Goal: Information Seeking & Learning: Find specific page/section

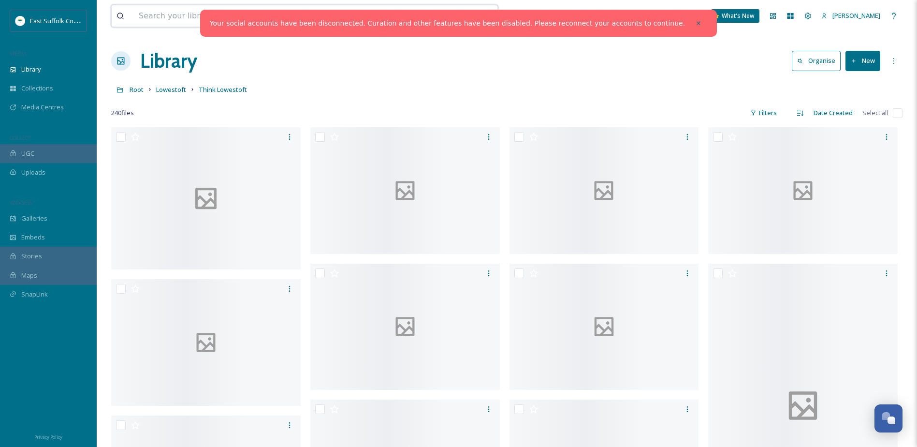
click at [200, 16] on input at bounding box center [267, 15] width 267 height 21
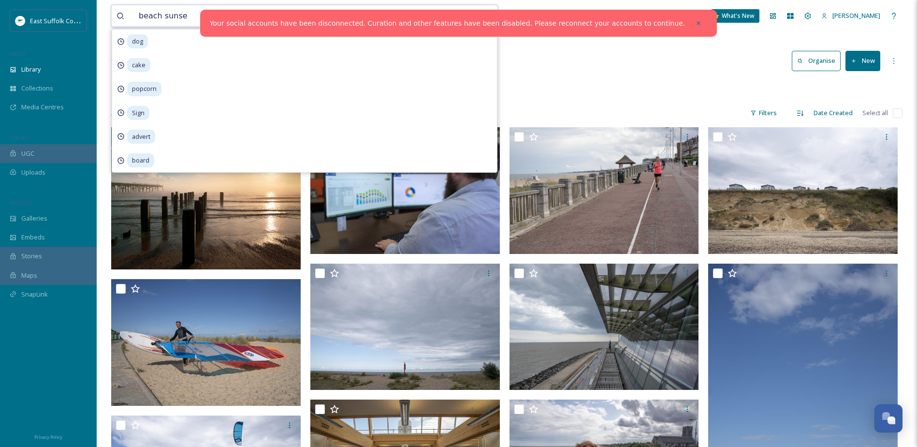
type input "beach sunset"
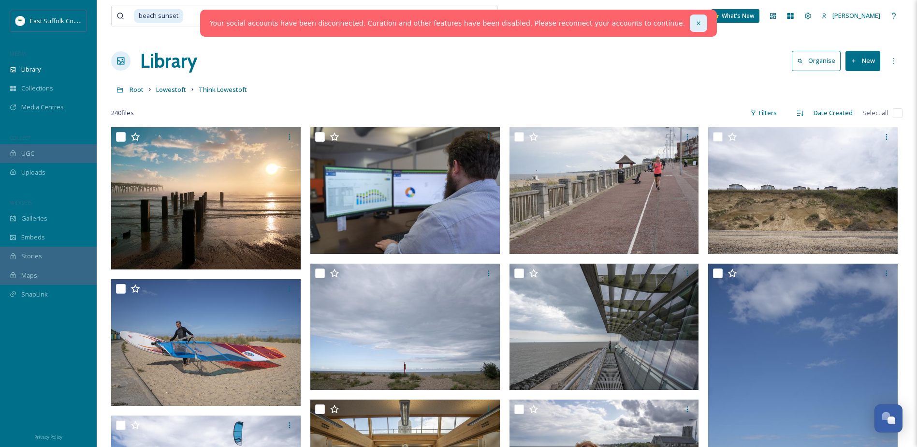
click at [690, 19] on div at bounding box center [698, 23] width 17 height 17
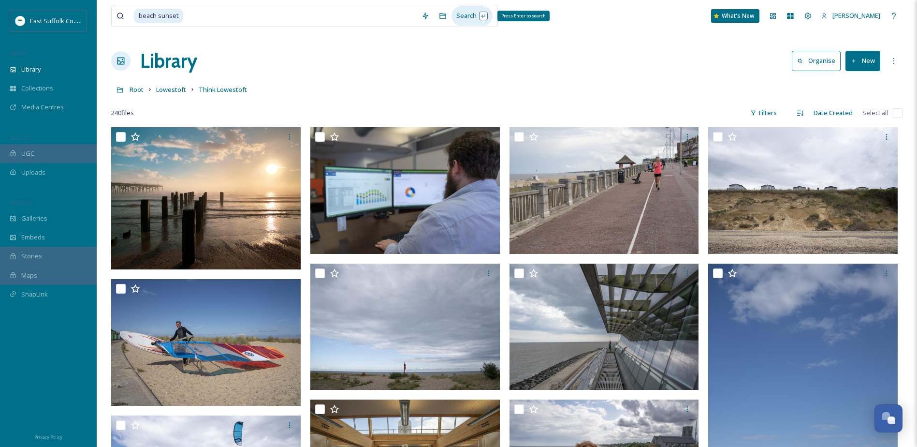
click at [472, 17] on div "Search Press Enter to search" at bounding box center [472, 15] width 41 height 19
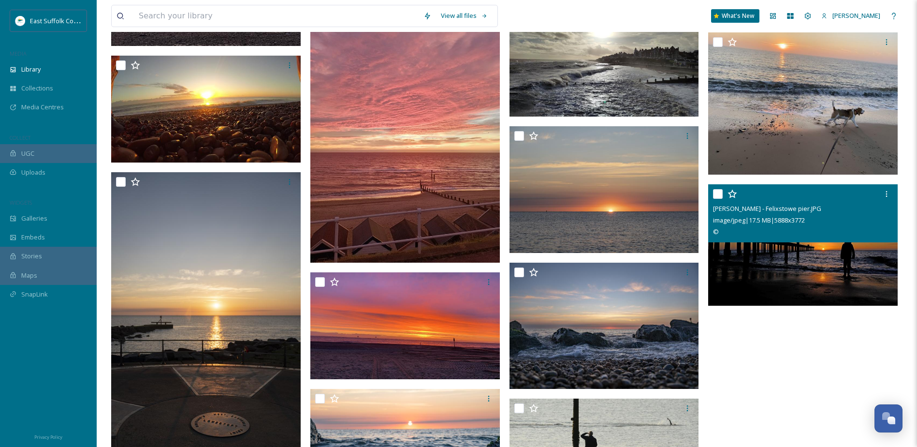
scroll to position [452, 0]
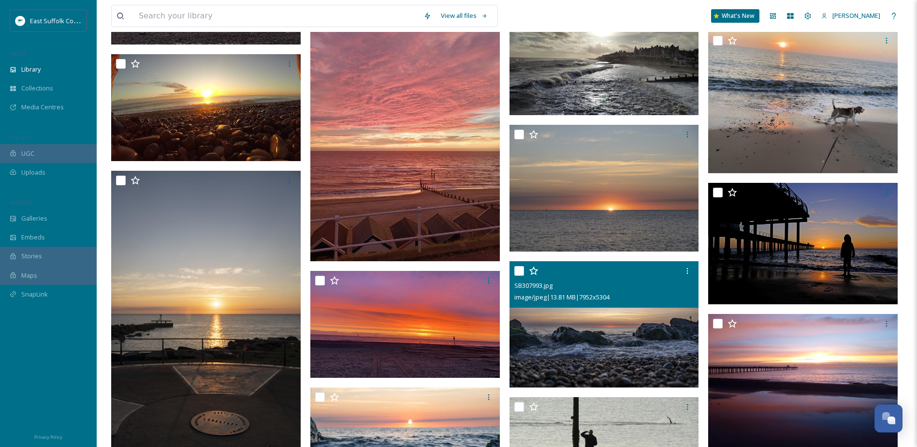
click at [599, 336] on img at bounding box center [605, 324] width 190 height 127
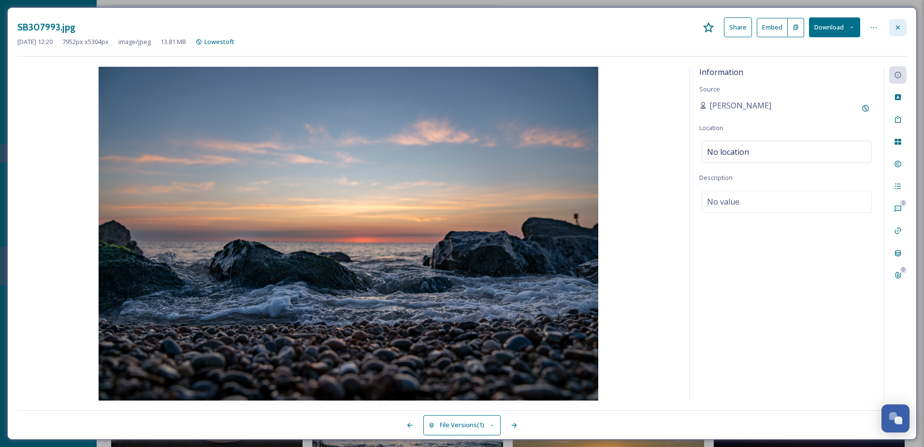
click at [892, 25] on div at bounding box center [898, 27] width 17 height 17
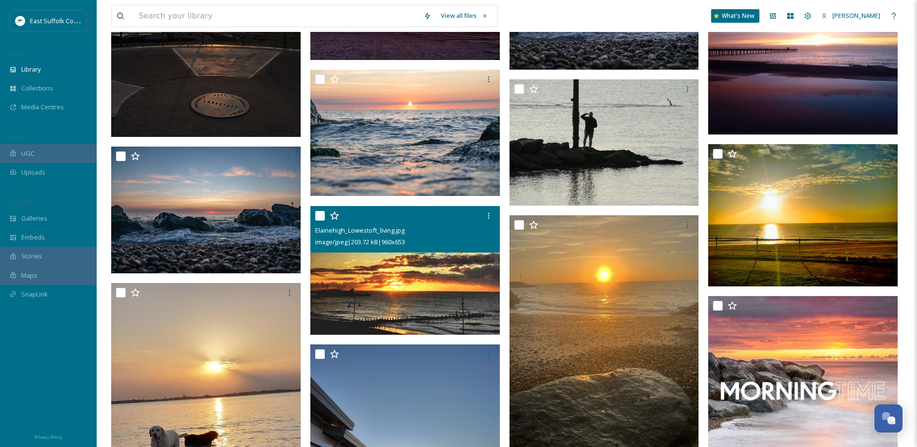
scroll to position [778, 0]
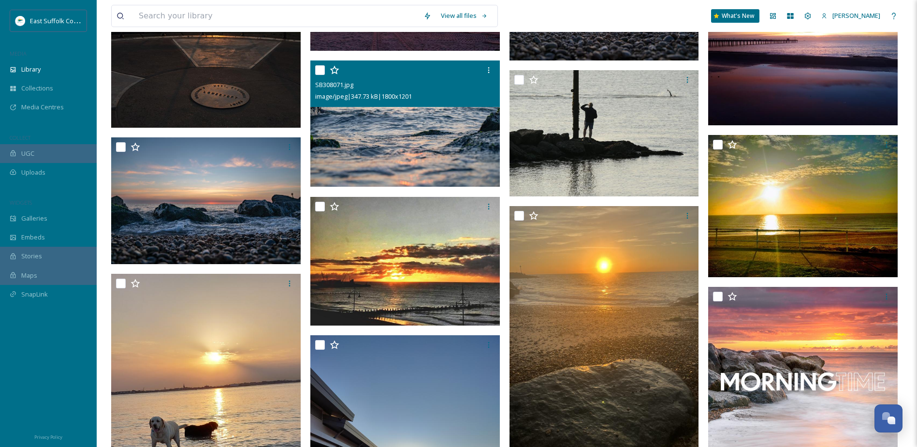
click at [405, 131] on img at bounding box center [405, 123] width 190 height 127
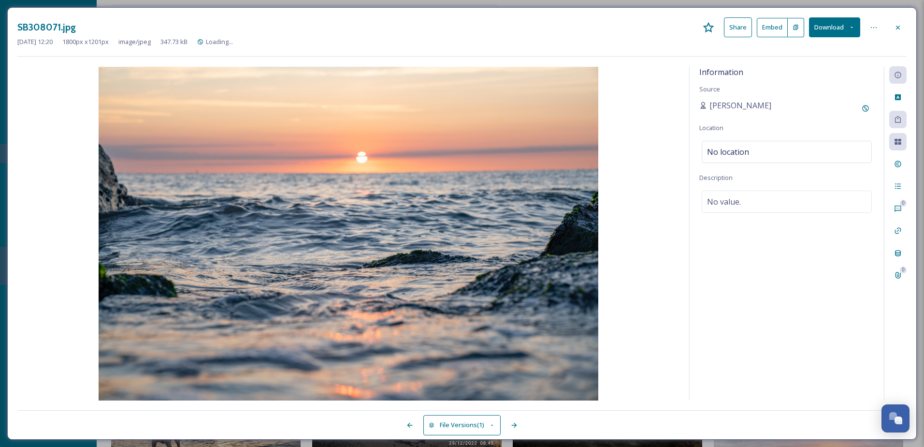
click at [900, 29] on icon at bounding box center [898, 27] width 4 height 4
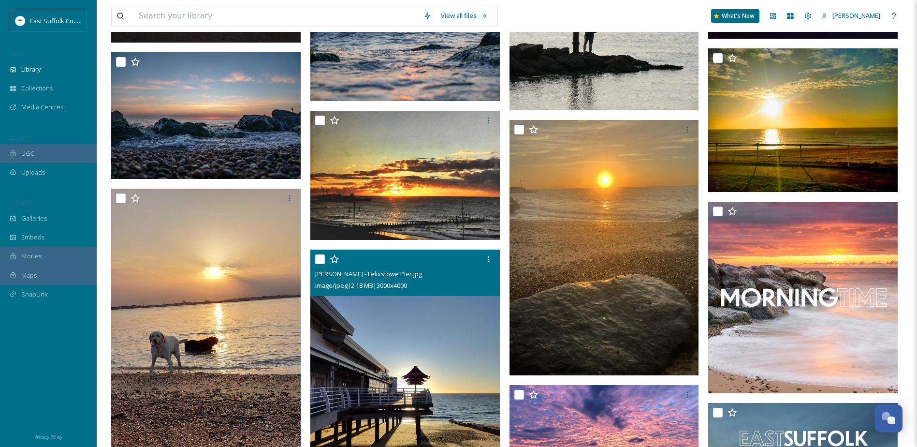
scroll to position [875, 0]
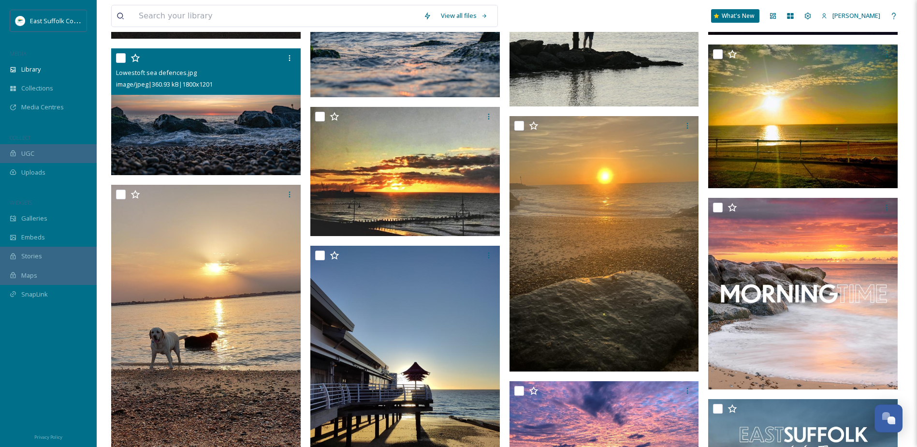
click at [208, 140] on img at bounding box center [206, 111] width 190 height 127
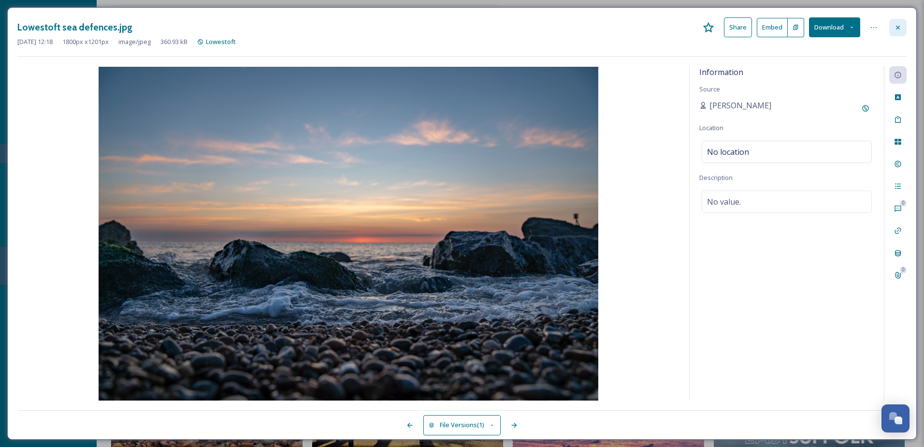
click at [894, 28] on icon at bounding box center [898, 28] width 8 height 8
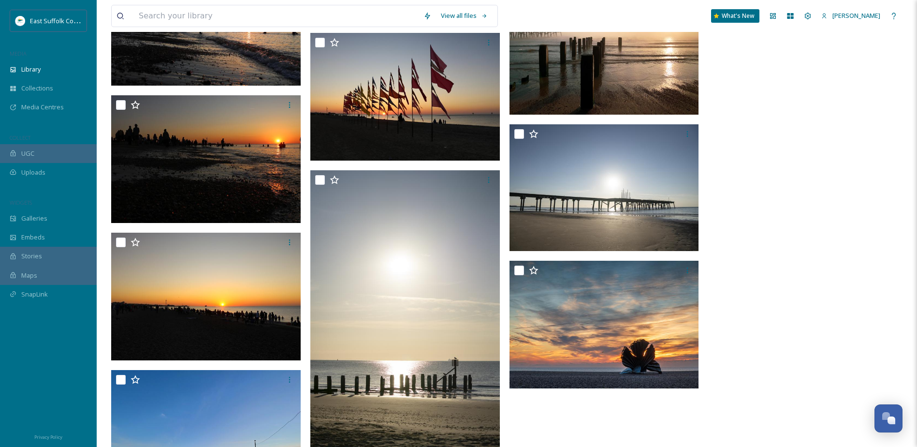
scroll to position [2864, 0]
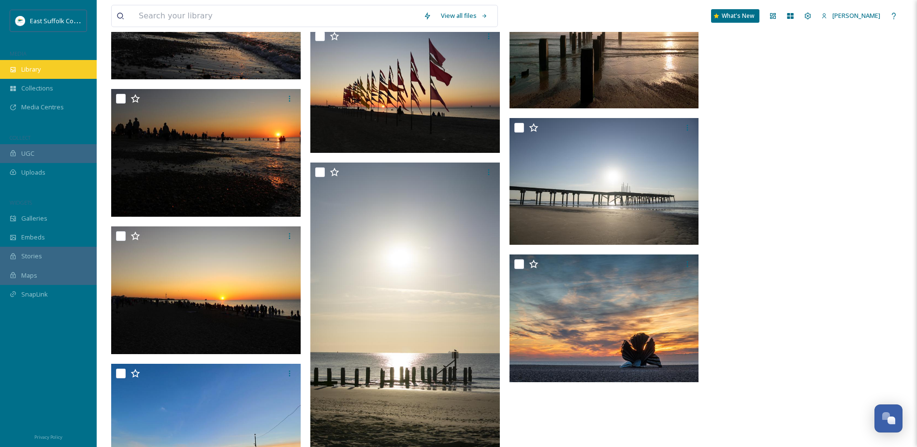
click at [32, 65] on div "Library" at bounding box center [48, 69] width 97 height 19
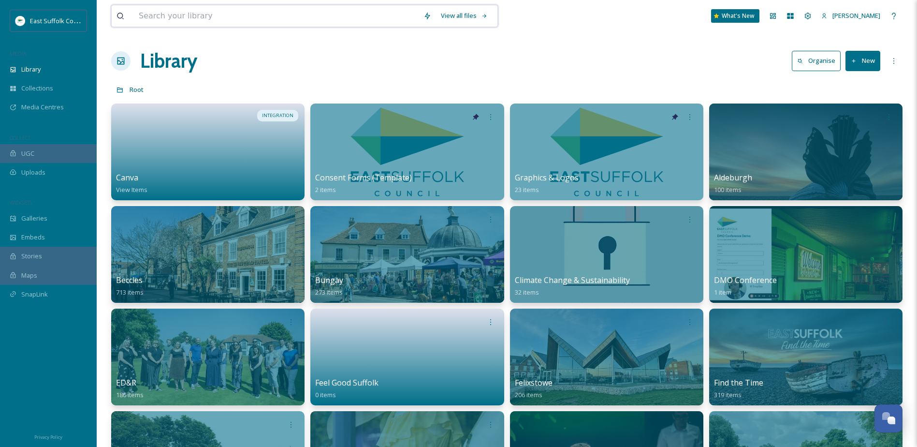
click at [234, 19] on input at bounding box center [276, 15] width 285 height 21
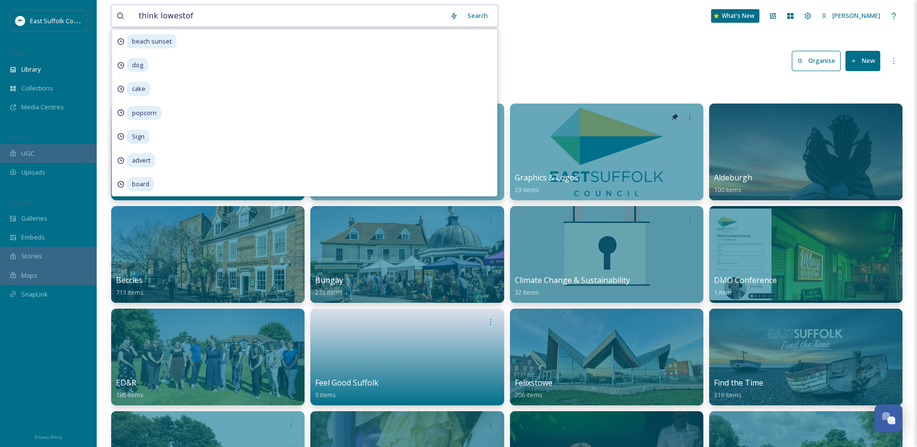
type input "think lowestoft"
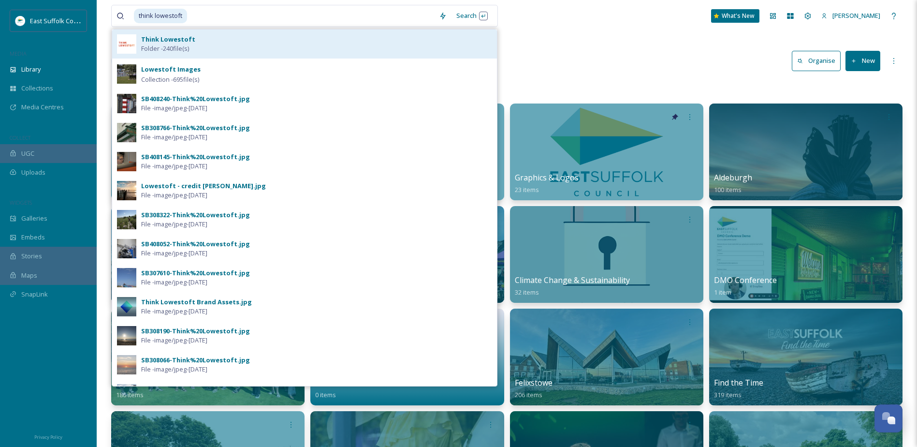
click at [299, 38] on div "Think Lowestoft Folder - 240 file(s)" at bounding box center [316, 44] width 351 height 18
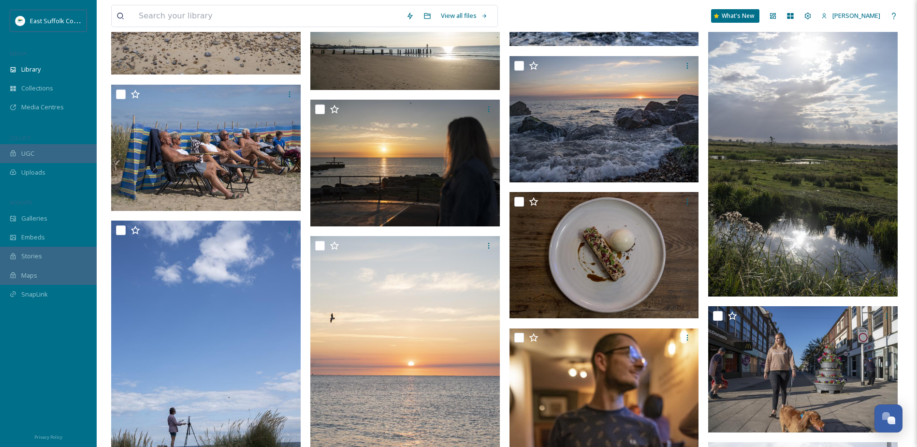
scroll to position [8950, 0]
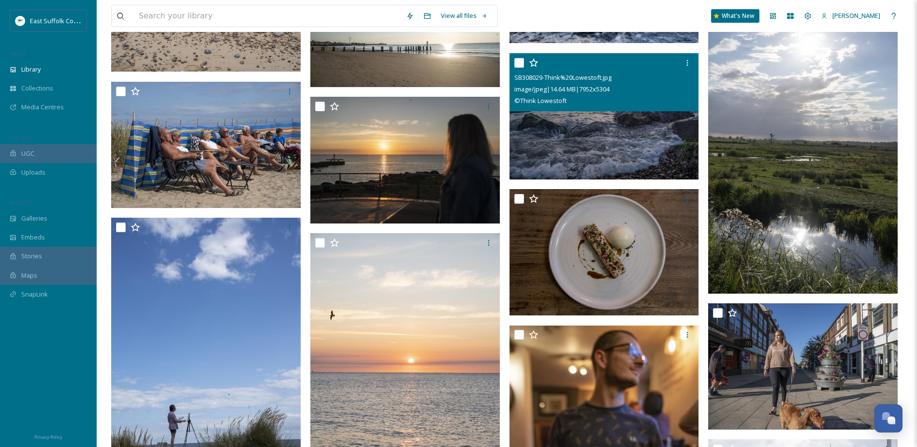
click at [647, 132] on img at bounding box center [605, 116] width 190 height 127
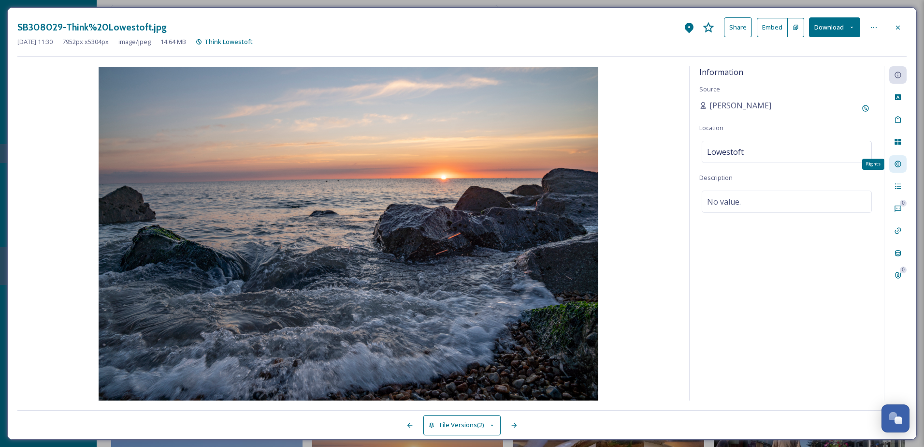
click at [892, 163] on div "Rights" at bounding box center [898, 163] width 17 height 17
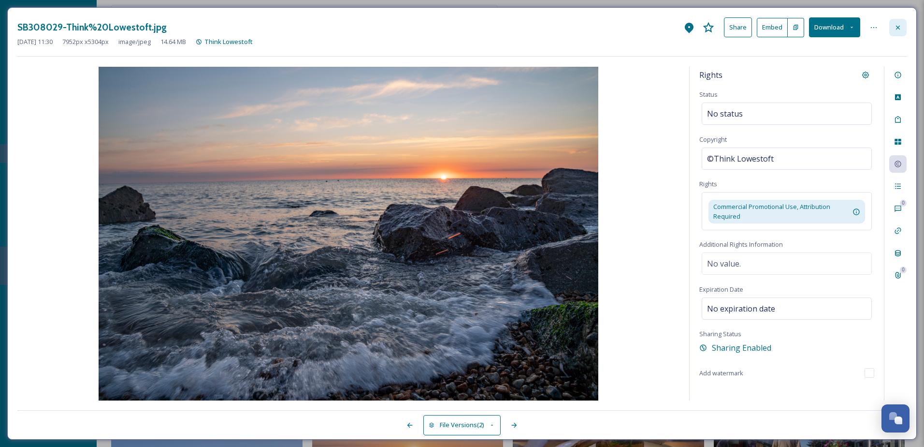
click at [897, 24] on icon at bounding box center [898, 28] width 8 height 8
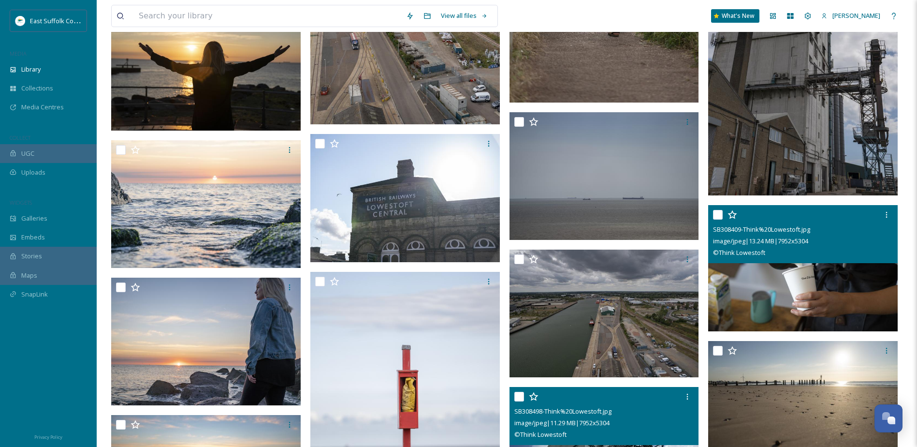
scroll to position [7718, 0]
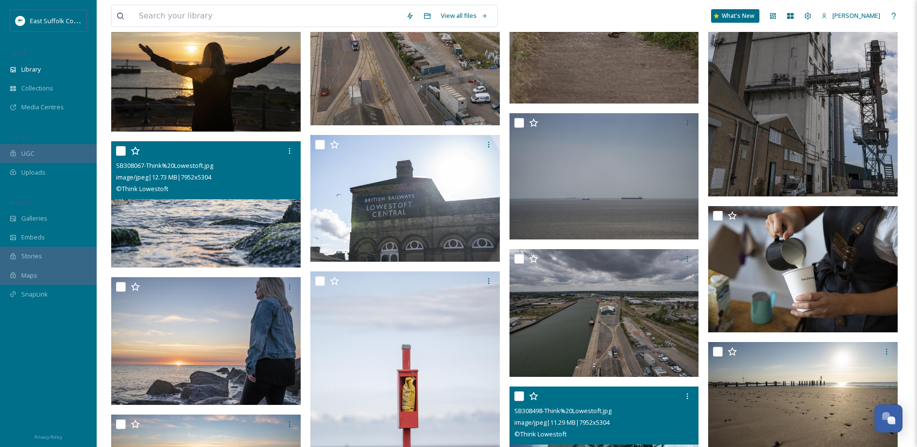
click at [135, 200] on img at bounding box center [206, 204] width 190 height 127
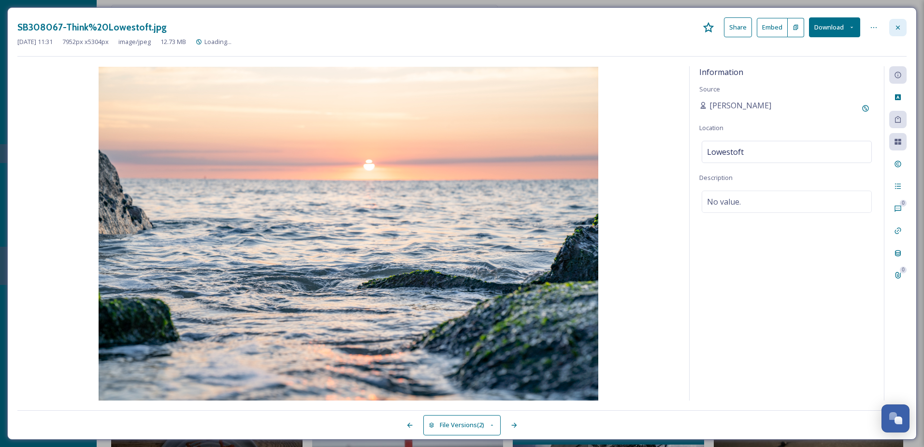
click at [902, 28] on icon at bounding box center [898, 28] width 8 height 8
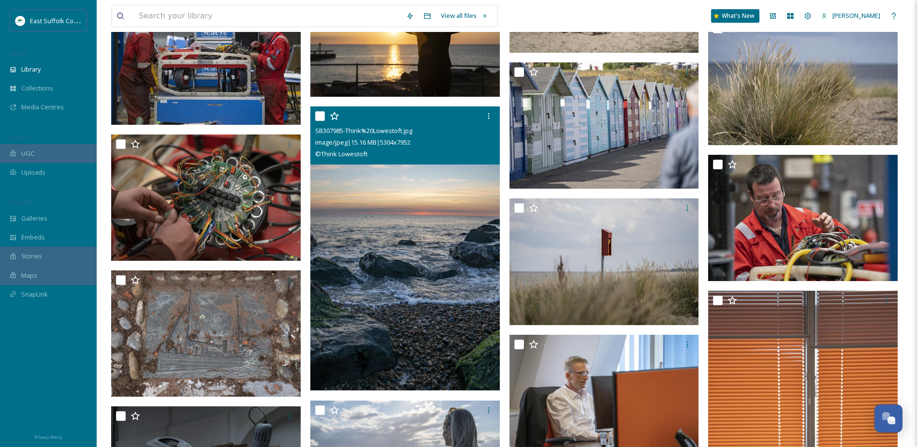
scroll to position [4824, 0]
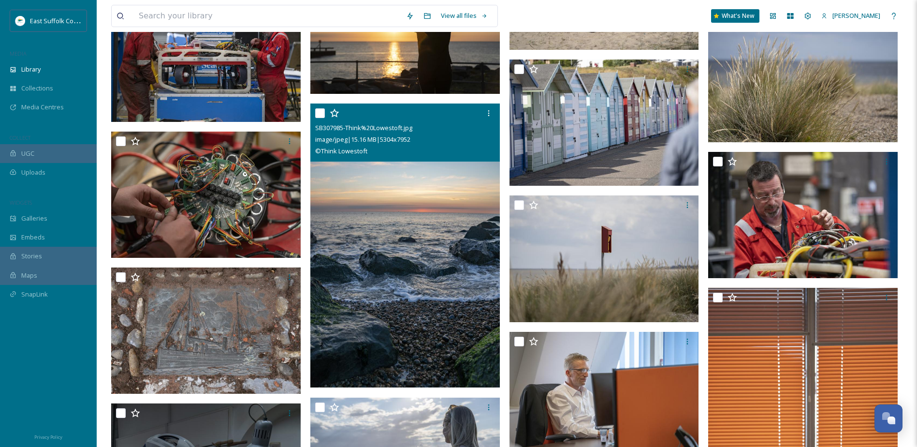
click at [409, 218] on img at bounding box center [405, 245] width 190 height 284
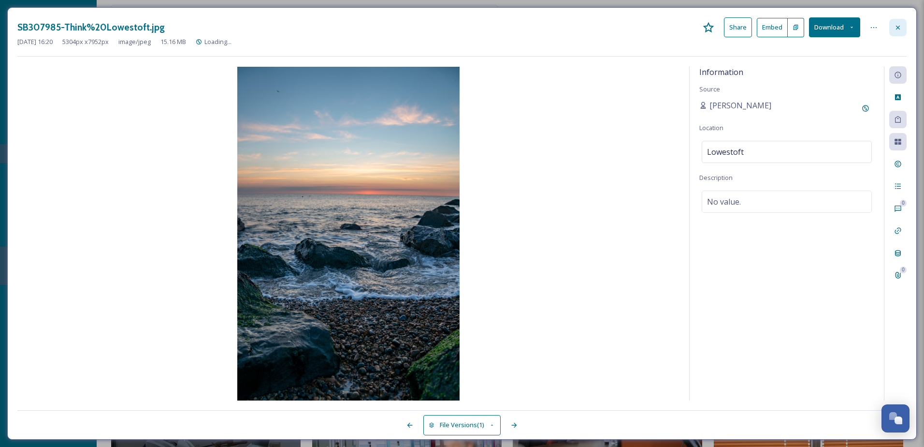
click at [902, 24] on icon at bounding box center [898, 28] width 8 height 8
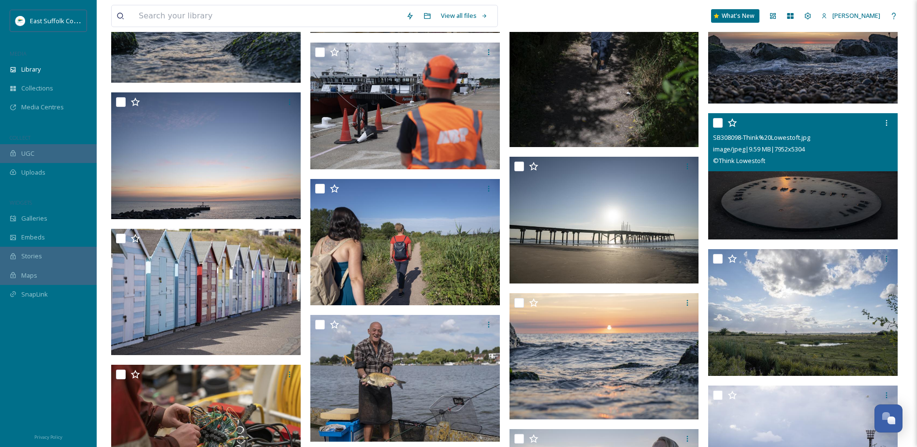
scroll to position [4046, 0]
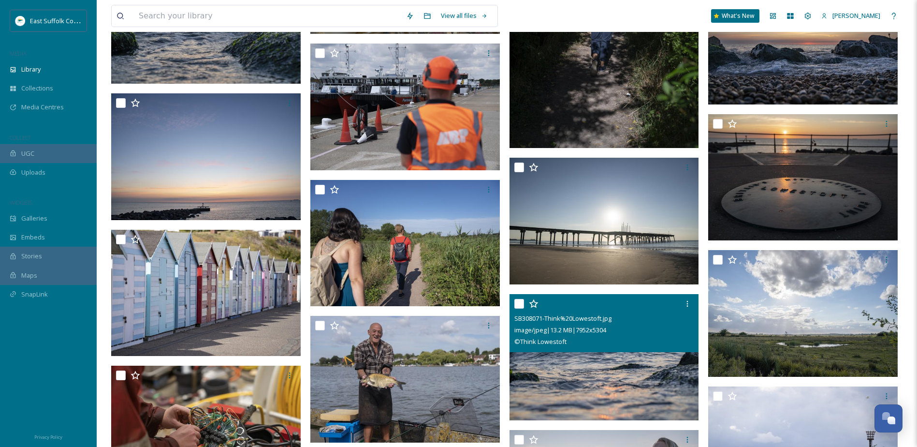
click at [627, 376] on img at bounding box center [605, 357] width 190 height 127
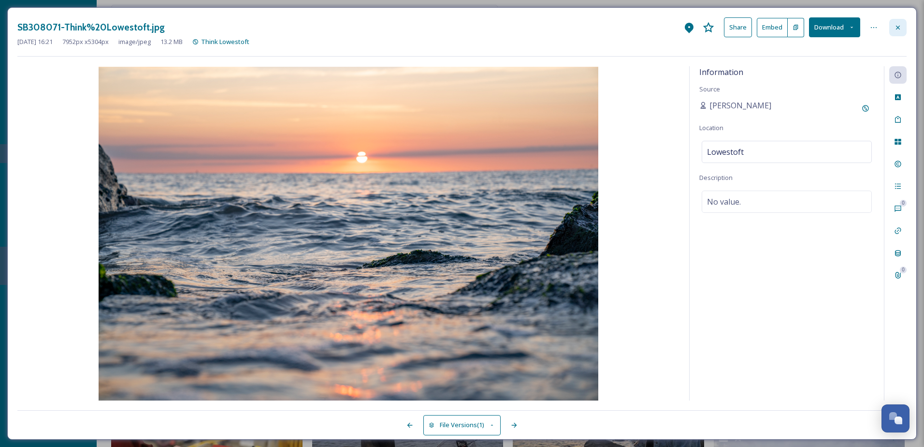
click at [896, 24] on icon at bounding box center [898, 28] width 8 height 8
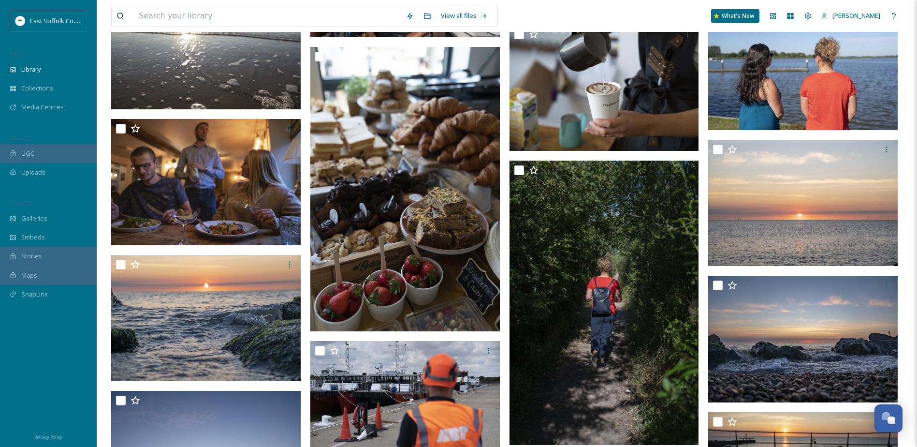
scroll to position [3782, 0]
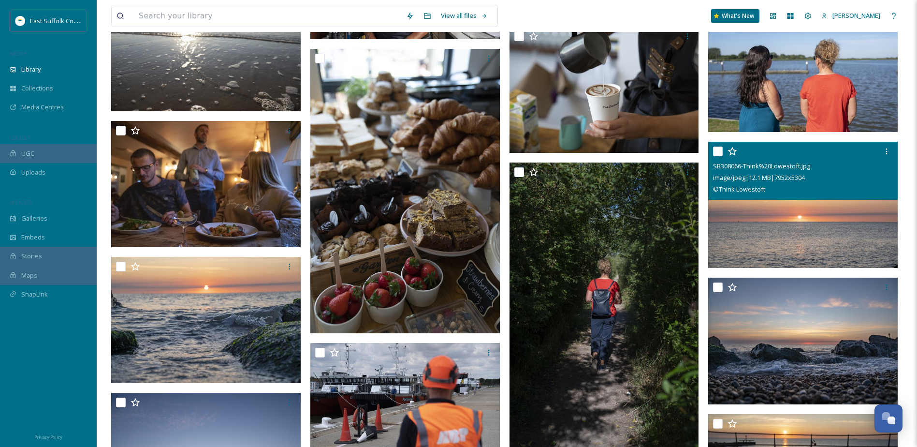
click at [817, 232] on img at bounding box center [803, 205] width 190 height 127
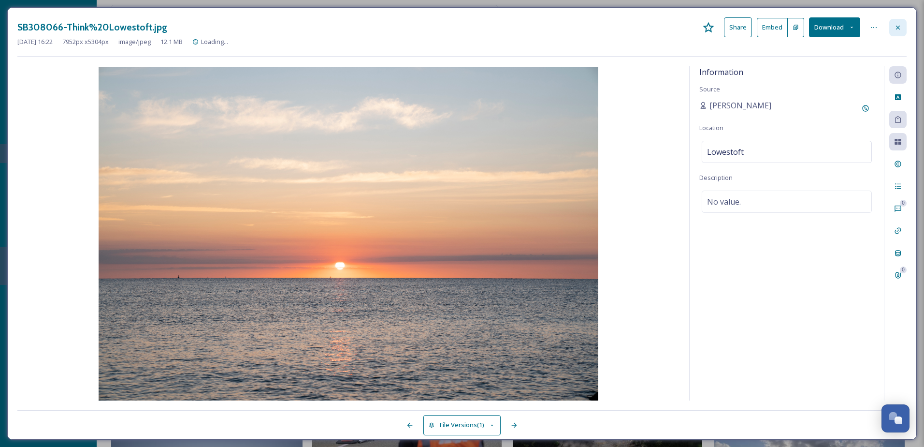
click at [903, 34] on div at bounding box center [898, 27] width 17 height 17
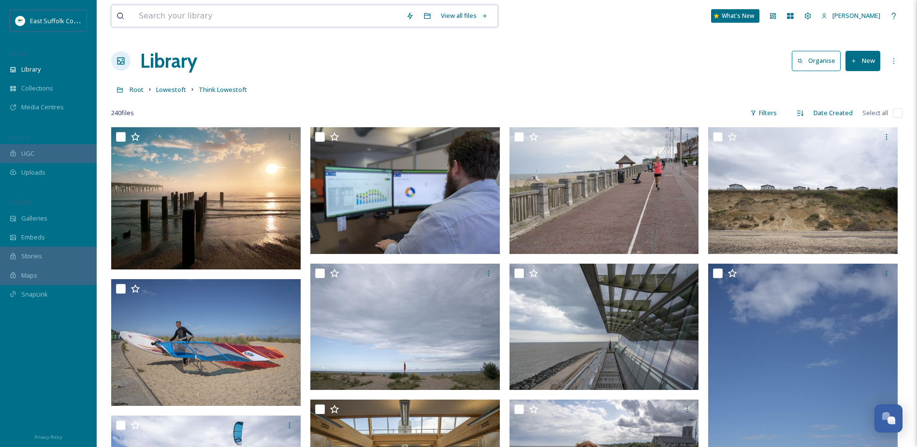
click at [234, 21] on input at bounding box center [267, 15] width 267 height 21
type input "sea"
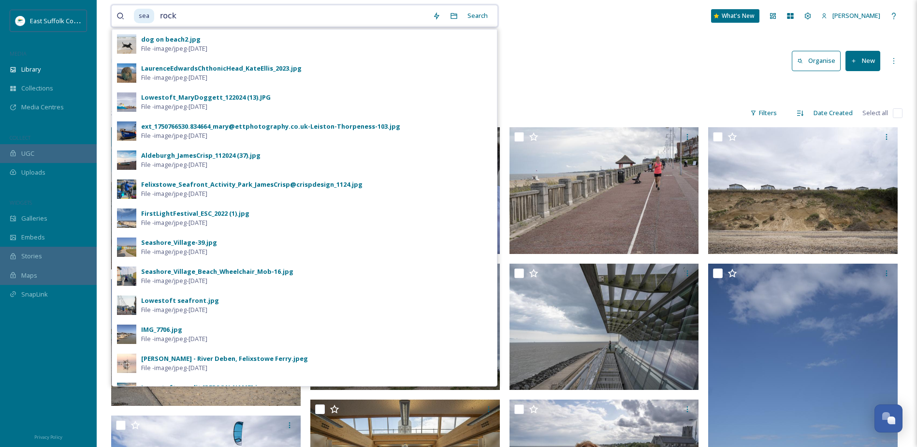
type input "rocks"
click at [463, 12] on div "Search Press Enter to search" at bounding box center [472, 15] width 41 height 19
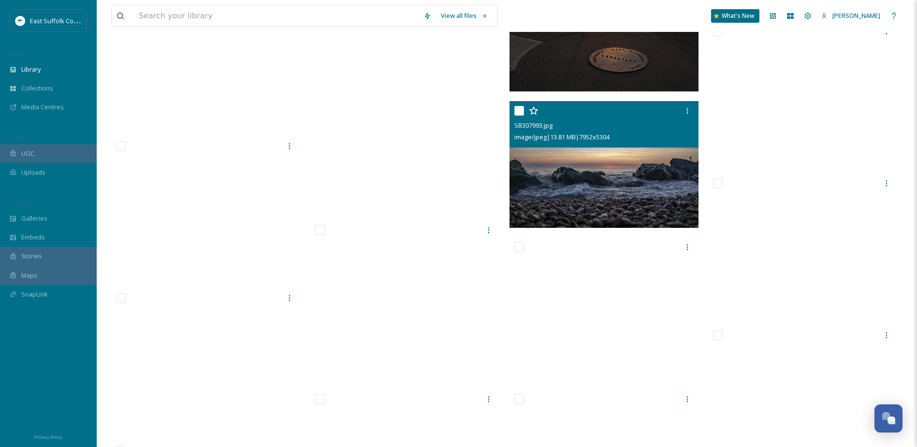
scroll to position [14620, 0]
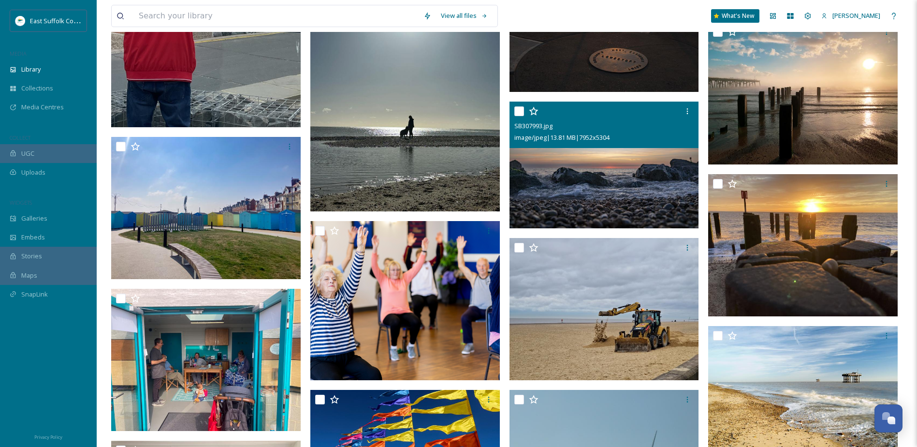
click at [579, 192] on img at bounding box center [605, 165] width 190 height 127
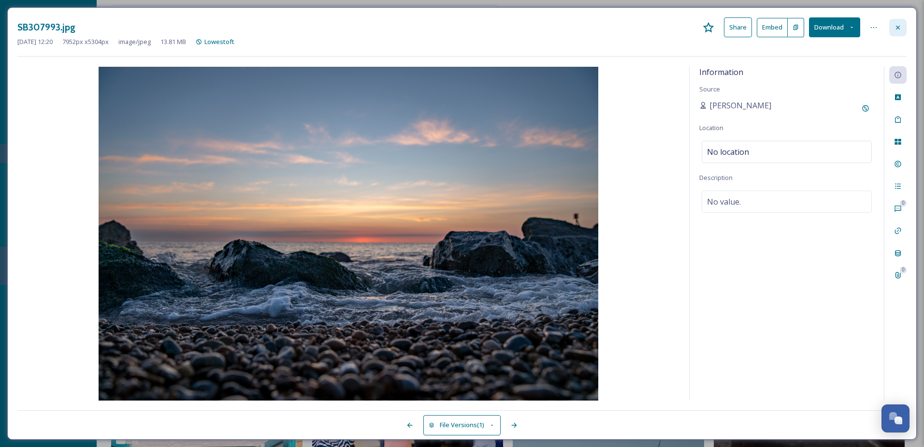
click at [901, 30] on icon at bounding box center [898, 28] width 8 height 8
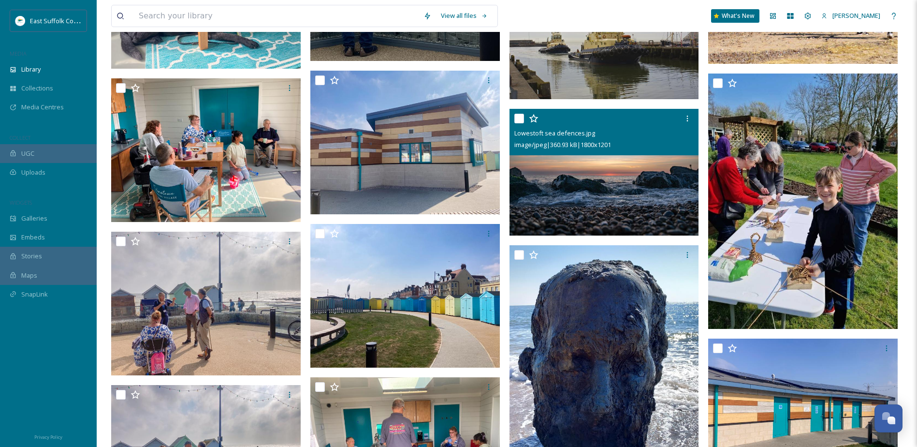
scroll to position [15588, 0]
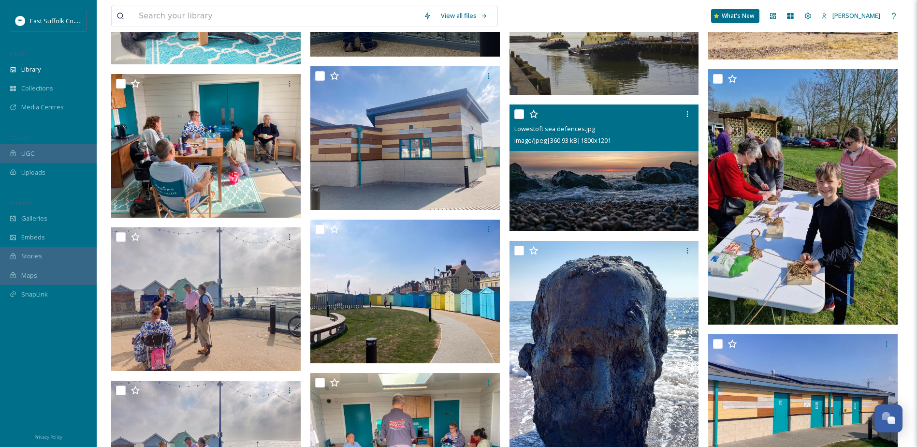
click at [596, 190] on img at bounding box center [605, 167] width 190 height 127
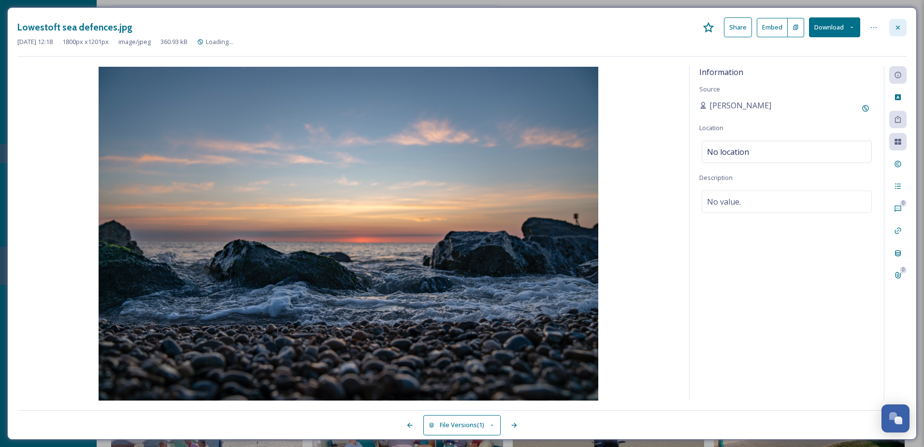
click at [896, 28] on icon at bounding box center [898, 28] width 8 height 8
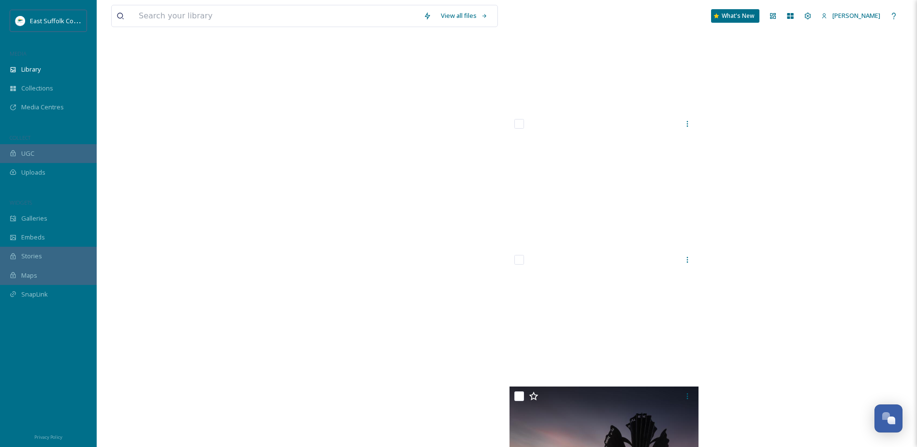
scroll to position [37603, 0]
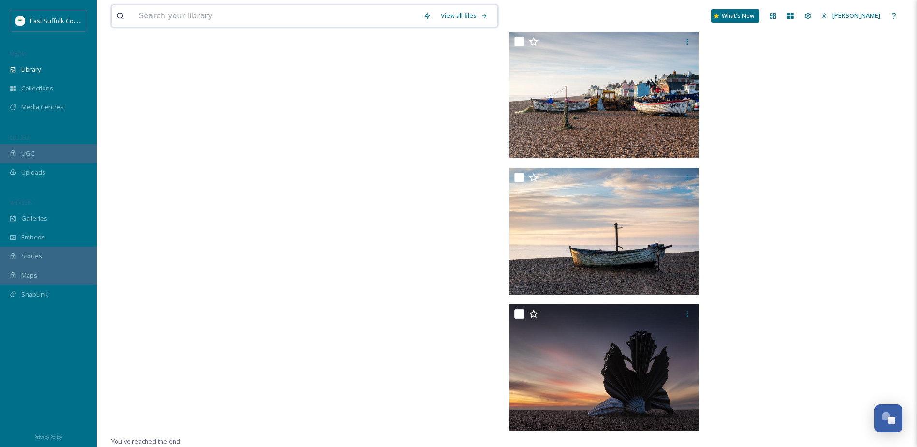
click at [186, 20] on input at bounding box center [276, 15] width 285 height 21
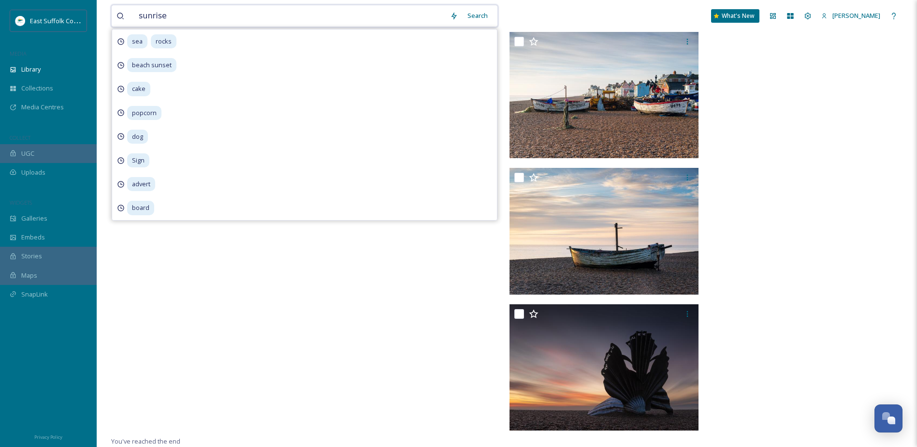
type input "sunrise"
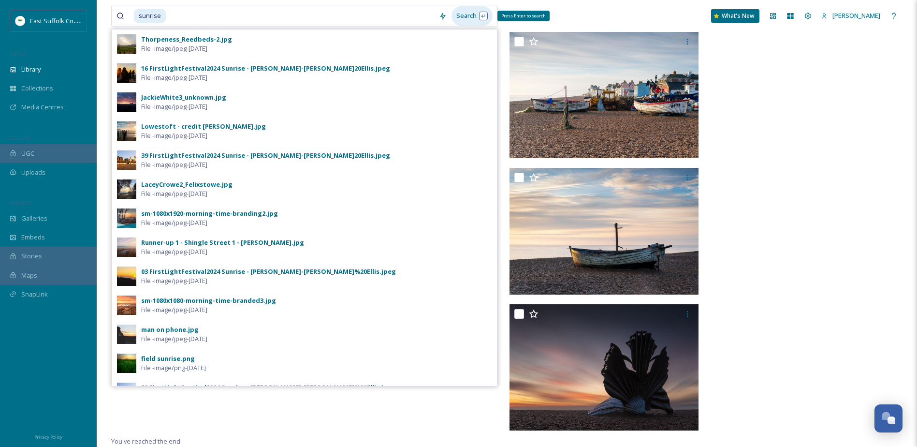
click at [467, 15] on div "Search Press Enter to search" at bounding box center [472, 15] width 41 height 19
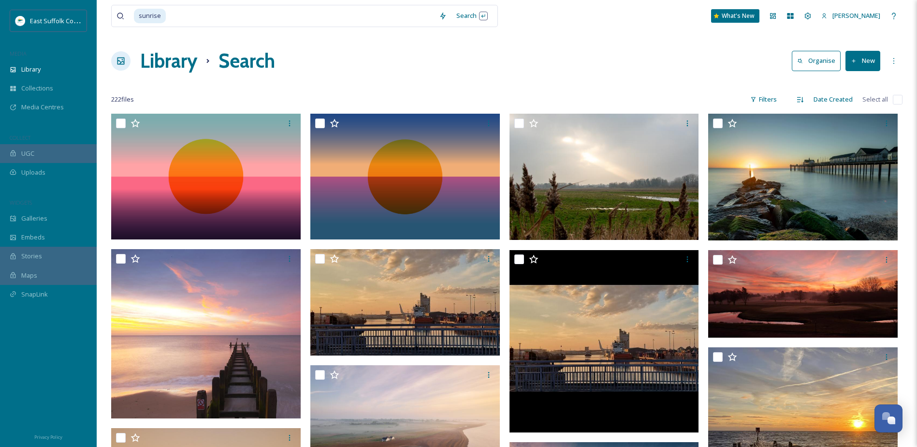
drag, startPoint x: 917, startPoint y: 83, endPoint x: 922, endPoint y: 110, distance: 27.7
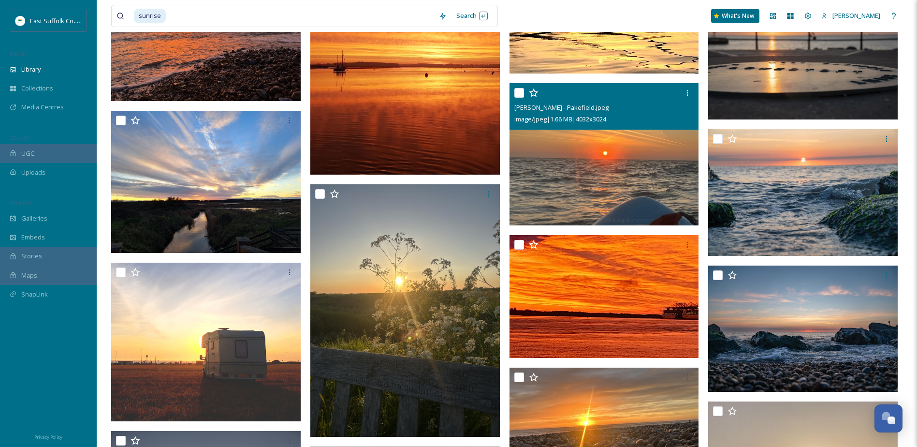
scroll to position [2624, 0]
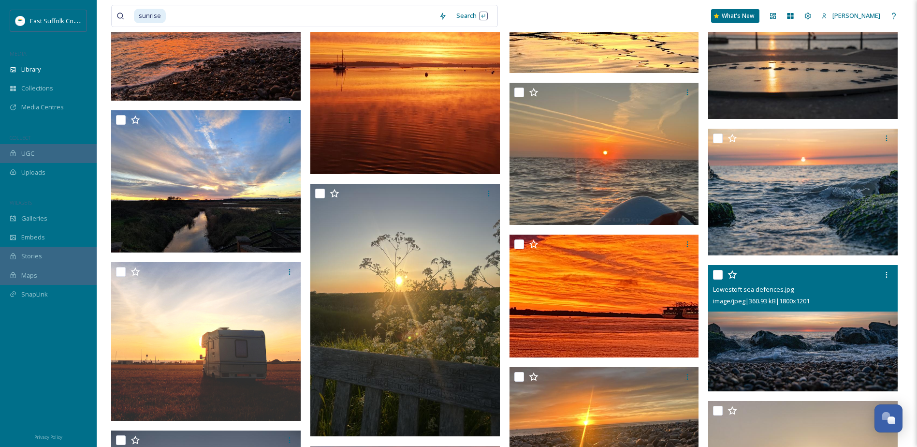
click at [807, 329] on img at bounding box center [803, 328] width 190 height 127
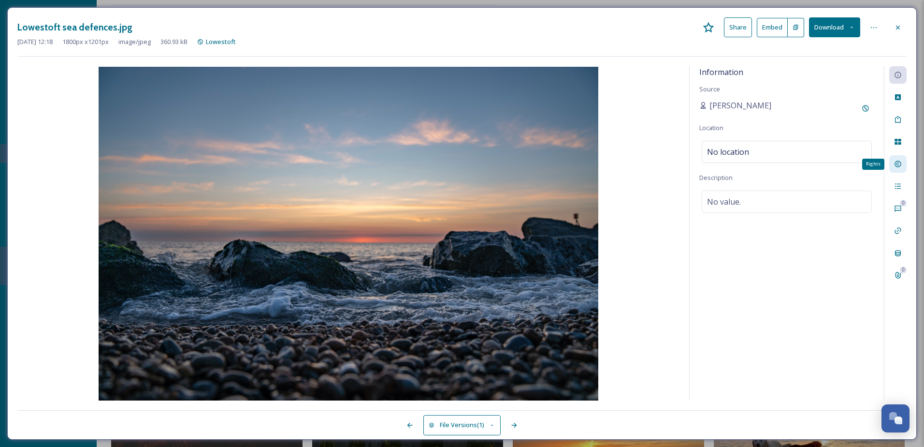
click at [896, 163] on icon at bounding box center [898, 164] width 8 height 8
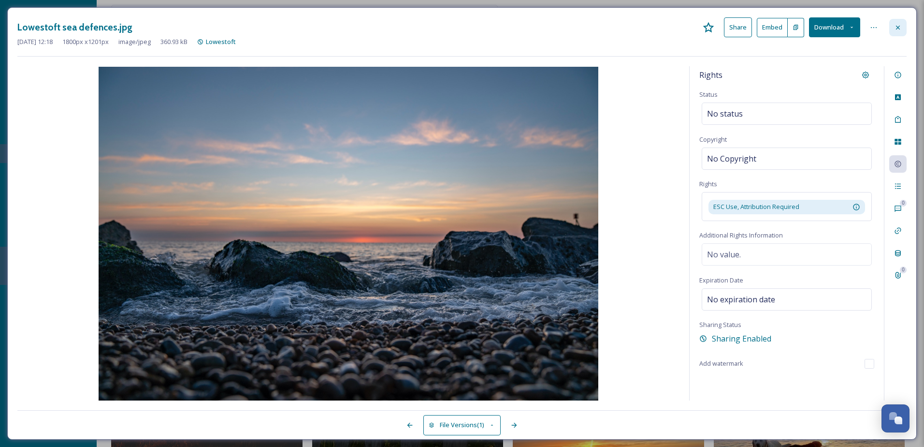
click at [899, 29] on icon at bounding box center [898, 28] width 8 height 8
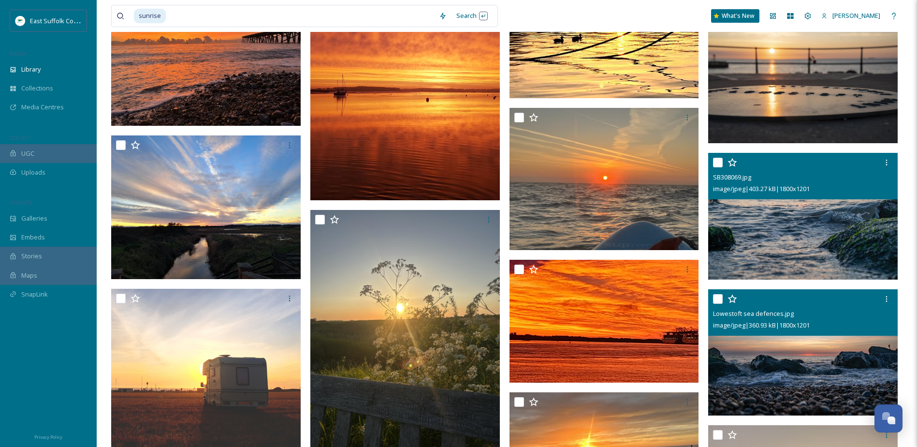
click at [817, 233] on img at bounding box center [803, 216] width 190 height 127
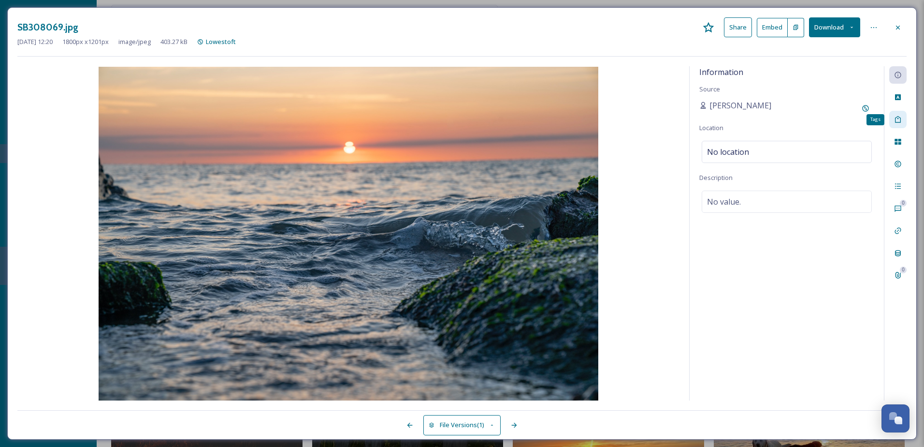
click at [892, 119] on div "Tags" at bounding box center [898, 119] width 17 height 17
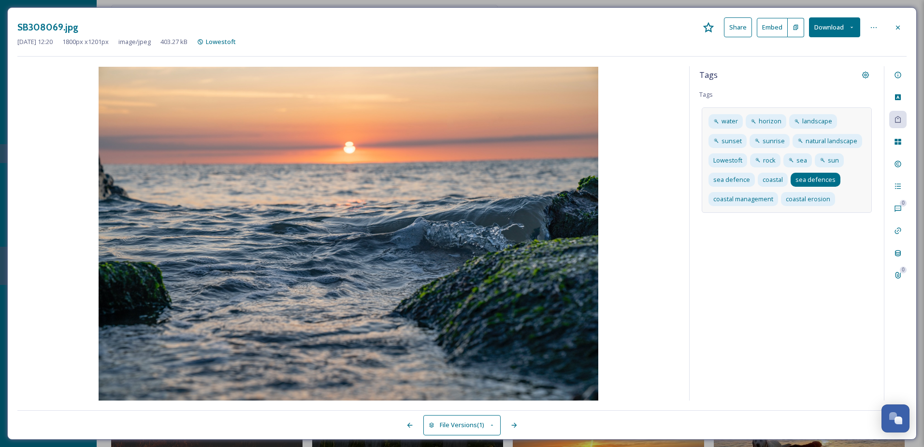
click at [819, 184] on span "sea defences" at bounding box center [816, 179] width 40 height 9
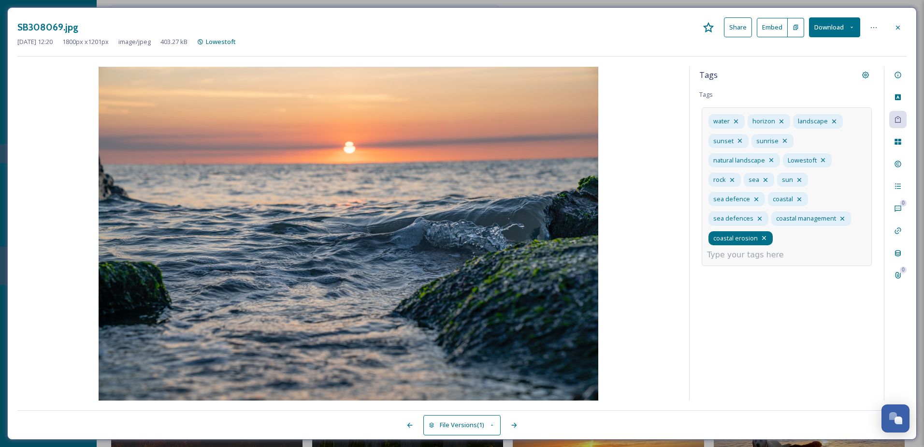
click at [758, 234] on span "coastal erosion" at bounding box center [736, 238] width 44 height 9
click at [892, 26] on div at bounding box center [898, 27] width 17 height 17
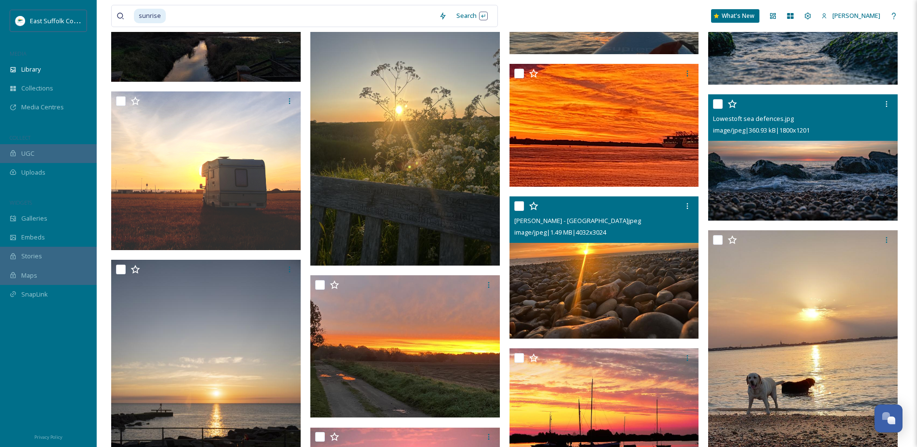
scroll to position [2795, 0]
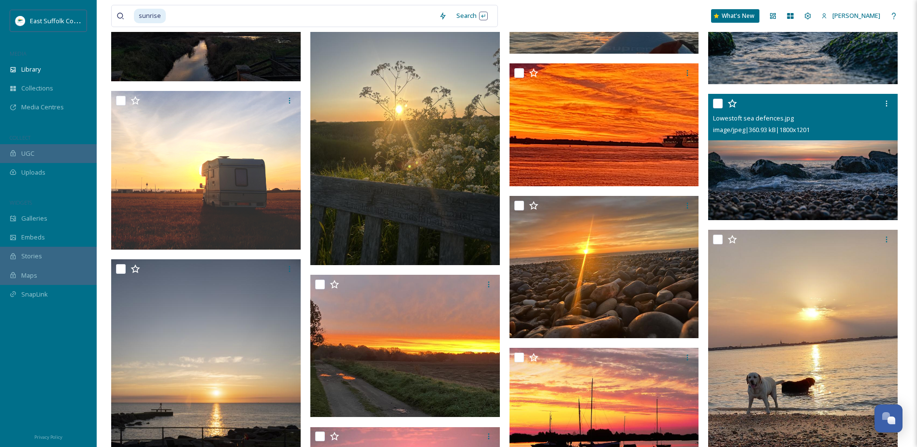
click at [812, 185] on img at bounding box center [803, 157] width 190 height 127
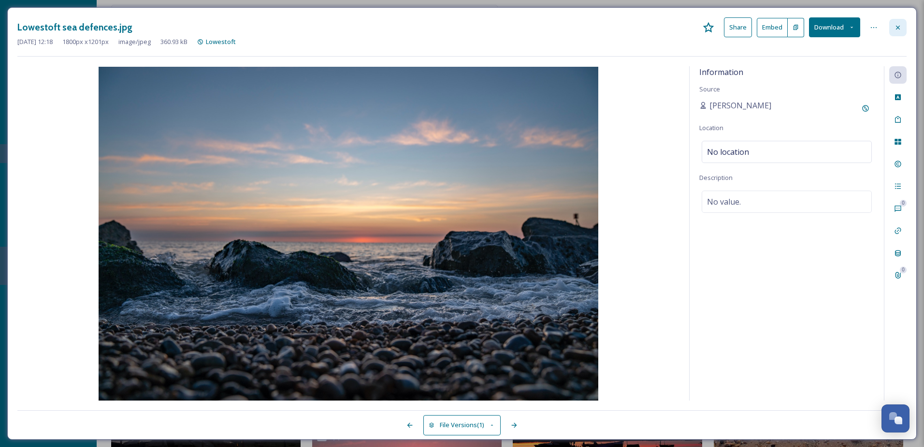
click at [893, 25] on div at bounding box center [898, 27] width 17 height 17
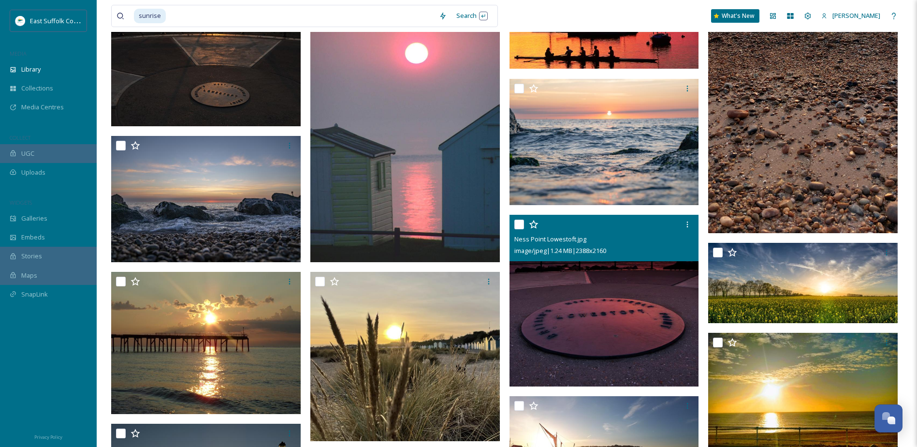
scroll to position [3252, 0]
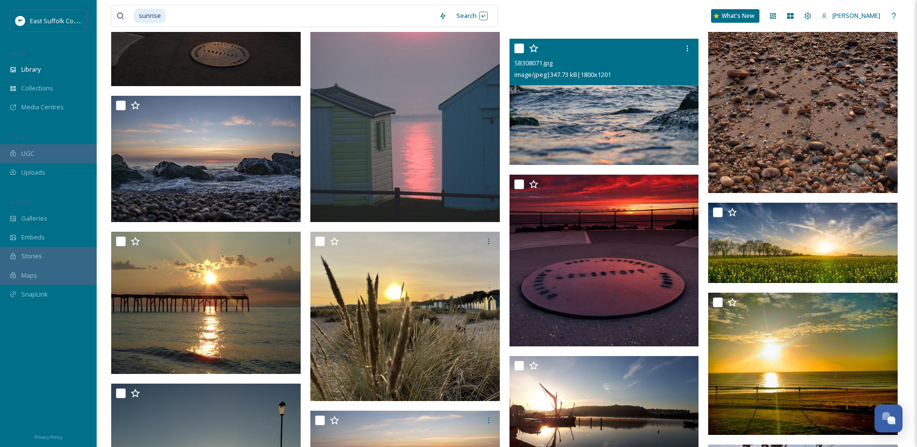
click at [613, 118] on img at bounding box center [605, 102] width 190 height 127
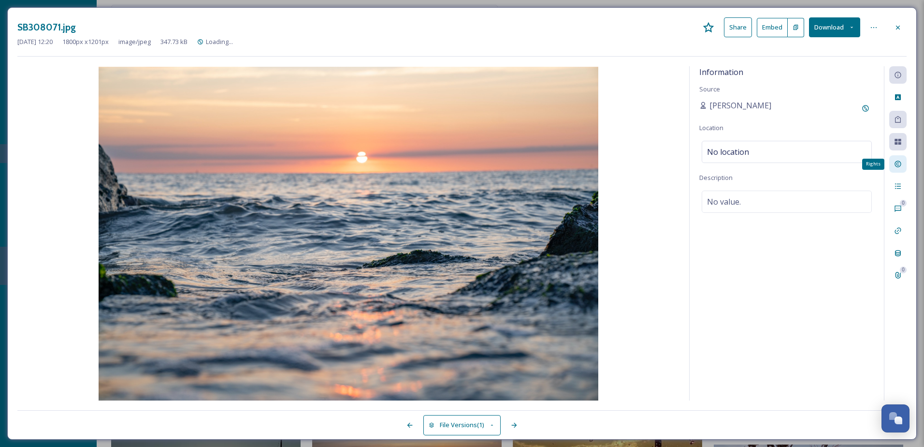
click at [898, 160] on icon at bounding box center [898, 164] width 8 height 8
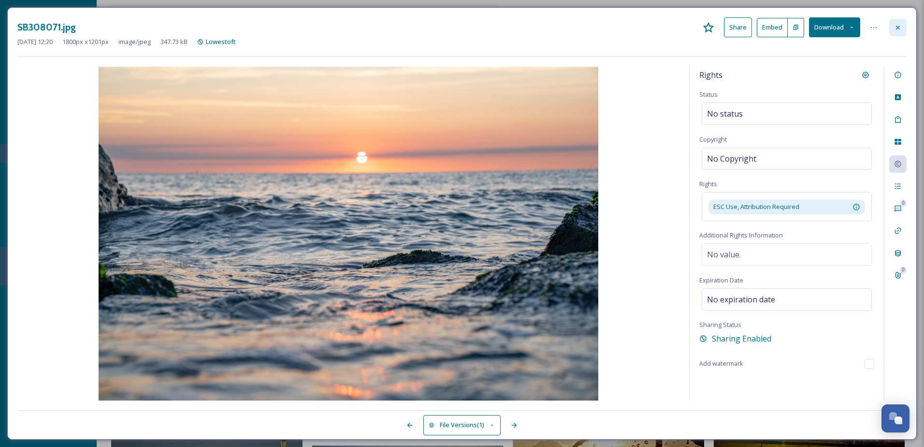
click at [901, 24] on icon at bounding box center [898, 28] width 8 height 8
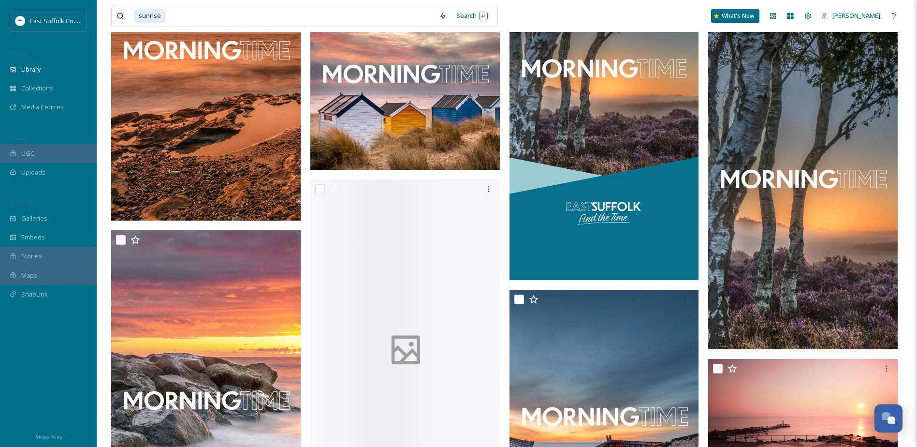
scroll to position [5719, 0]
